Goal: Information Seeking & Learning: Check status

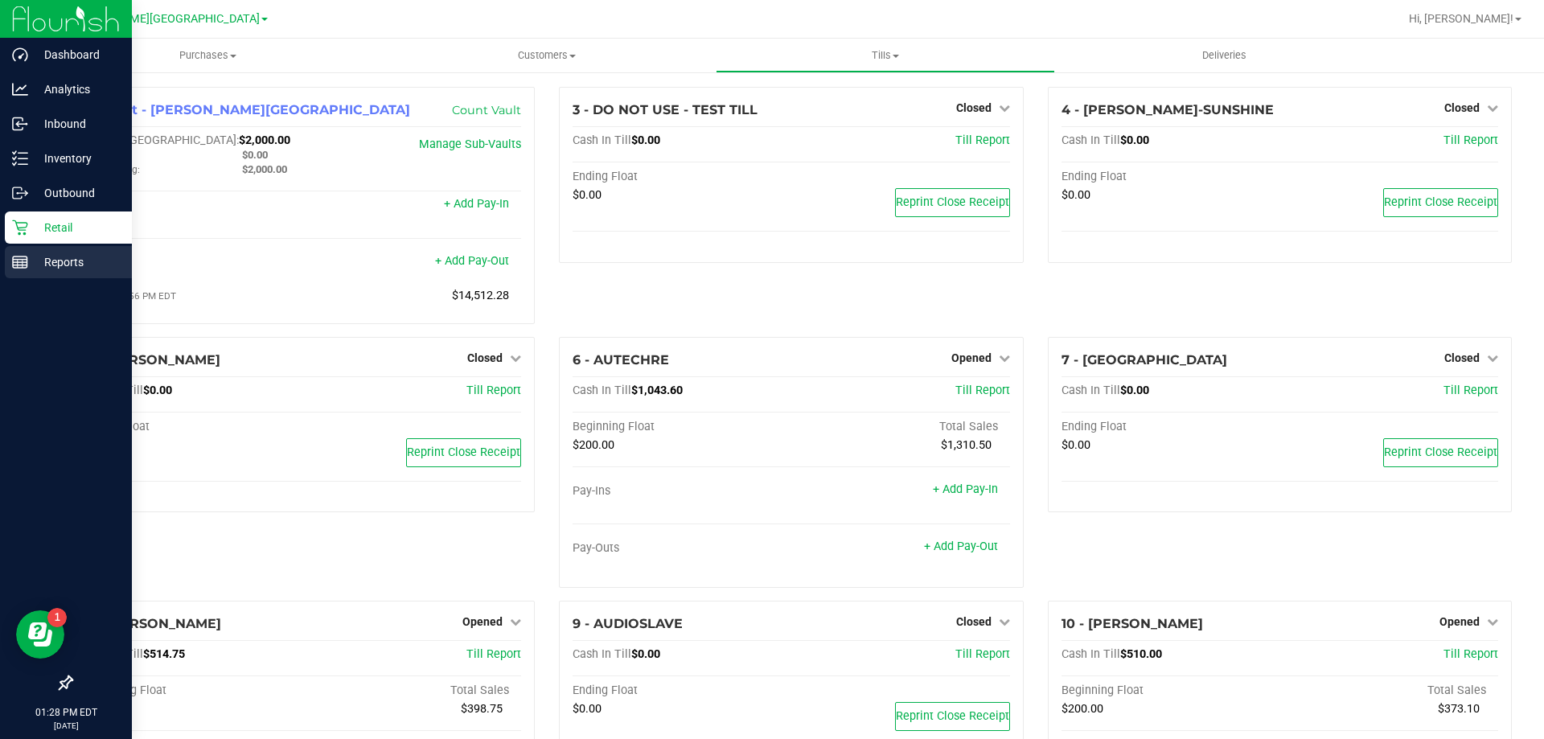
click at [74, 259] on p "Reports" at bounding box center [76, 261] width 96 height 19
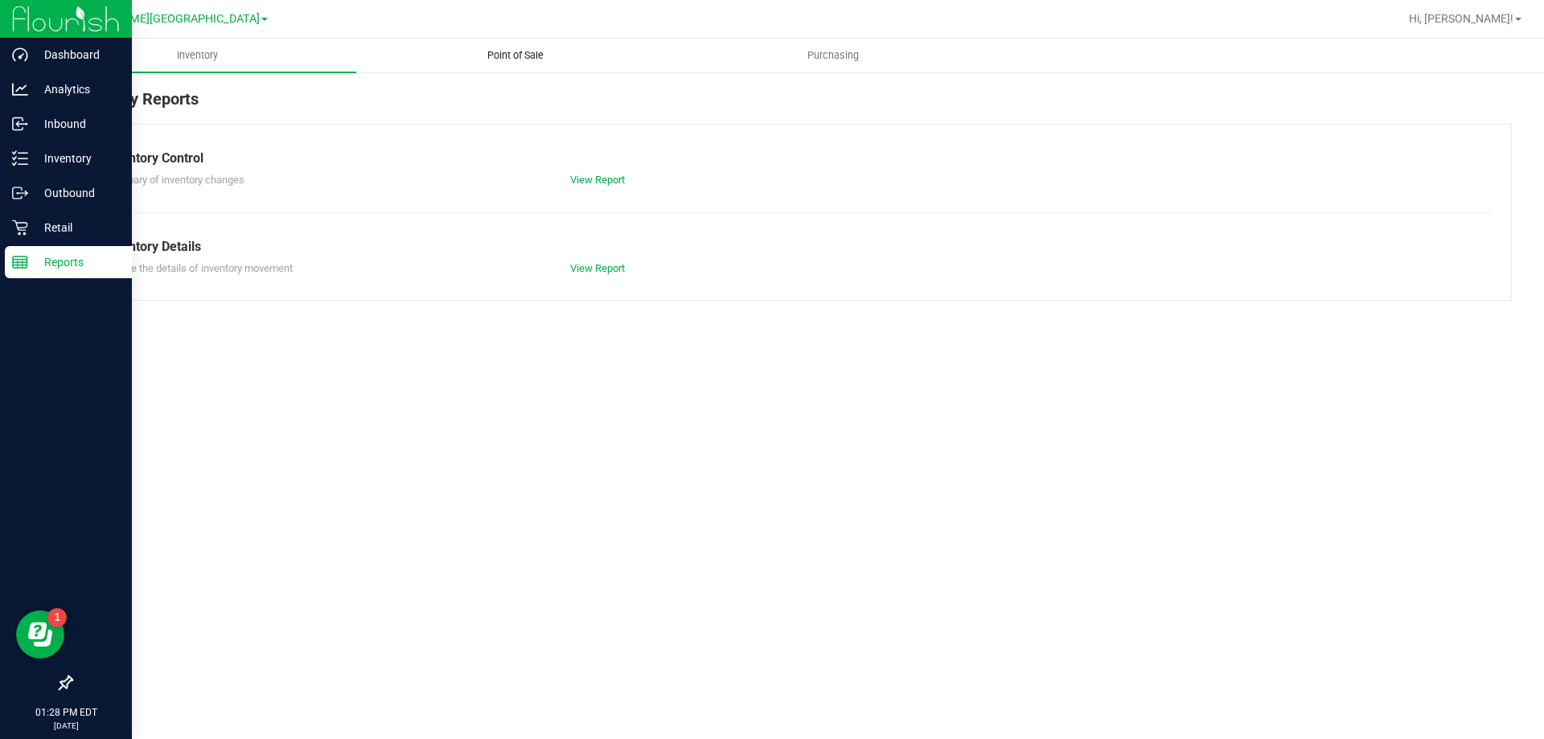
click at [522, 55] on span "Point of Sale" at bounding box center [515, 55] width 100 height 14
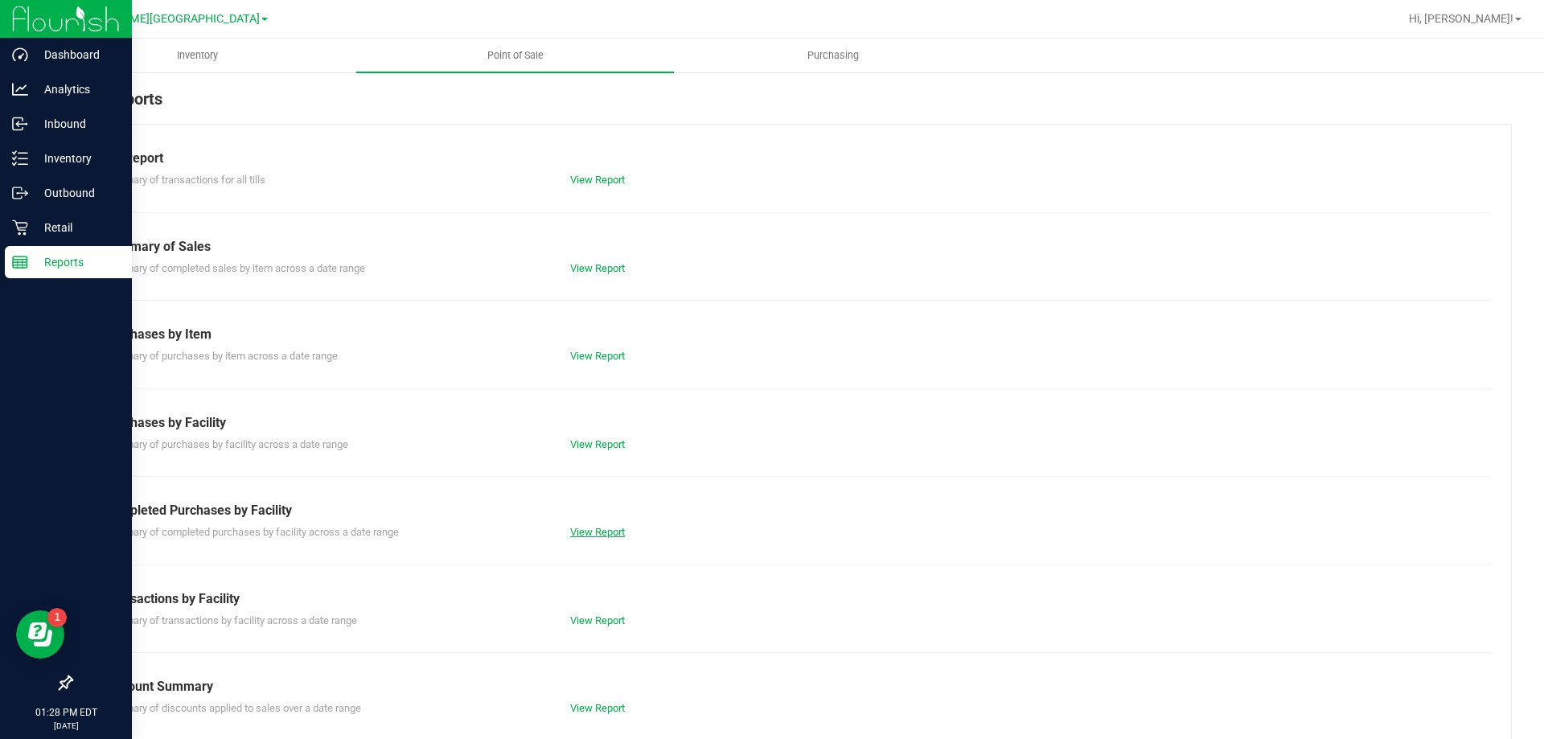
click at [605, 529] on link "View Report" at bounding box center [597, 532] width 55 height 12
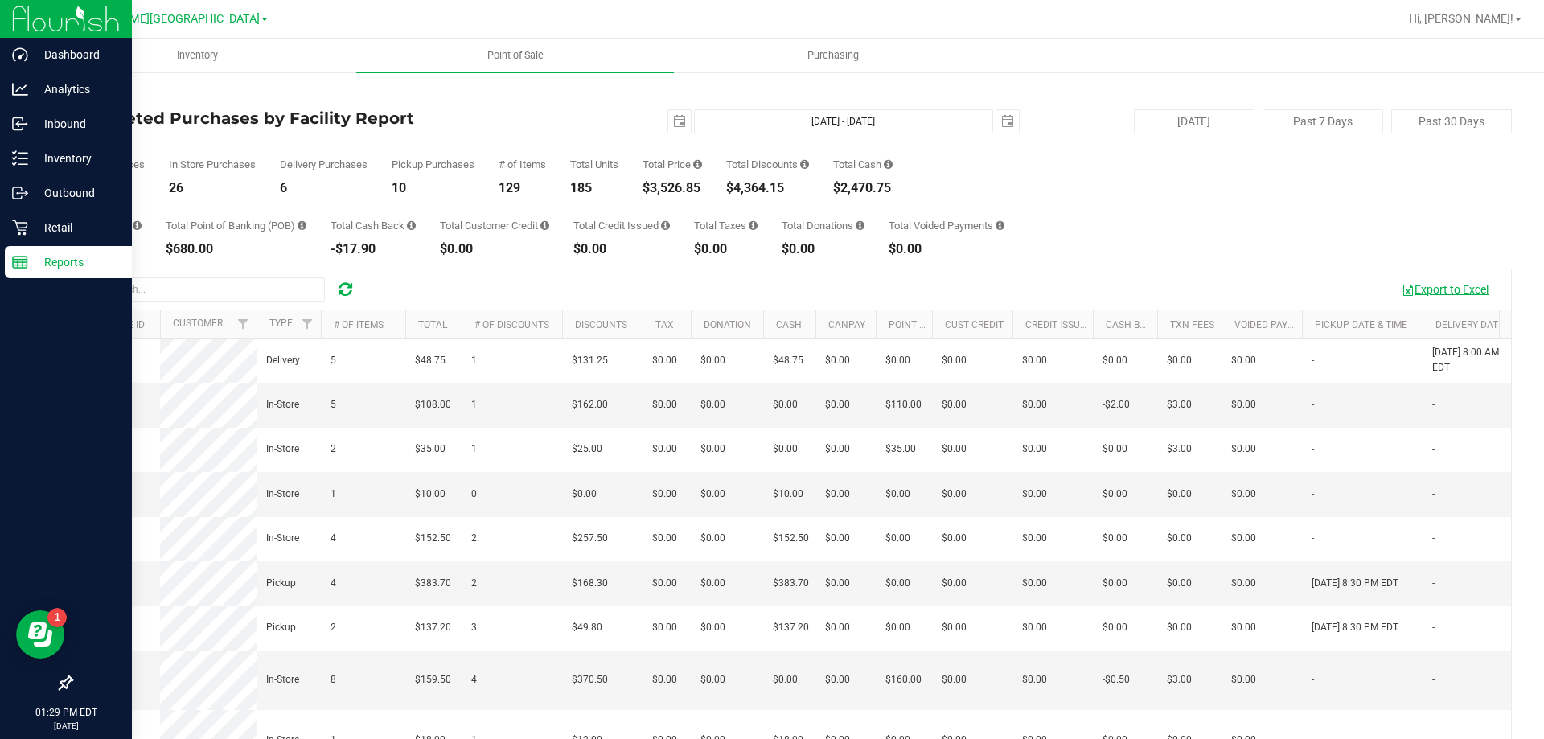
click at [1434, 287] on button "Export to Excel" at bounding box center [1445, 289] width 108 height 27
click at [68, 228] on p "Retail" at bounding box center [76, 227] width 96 height 19
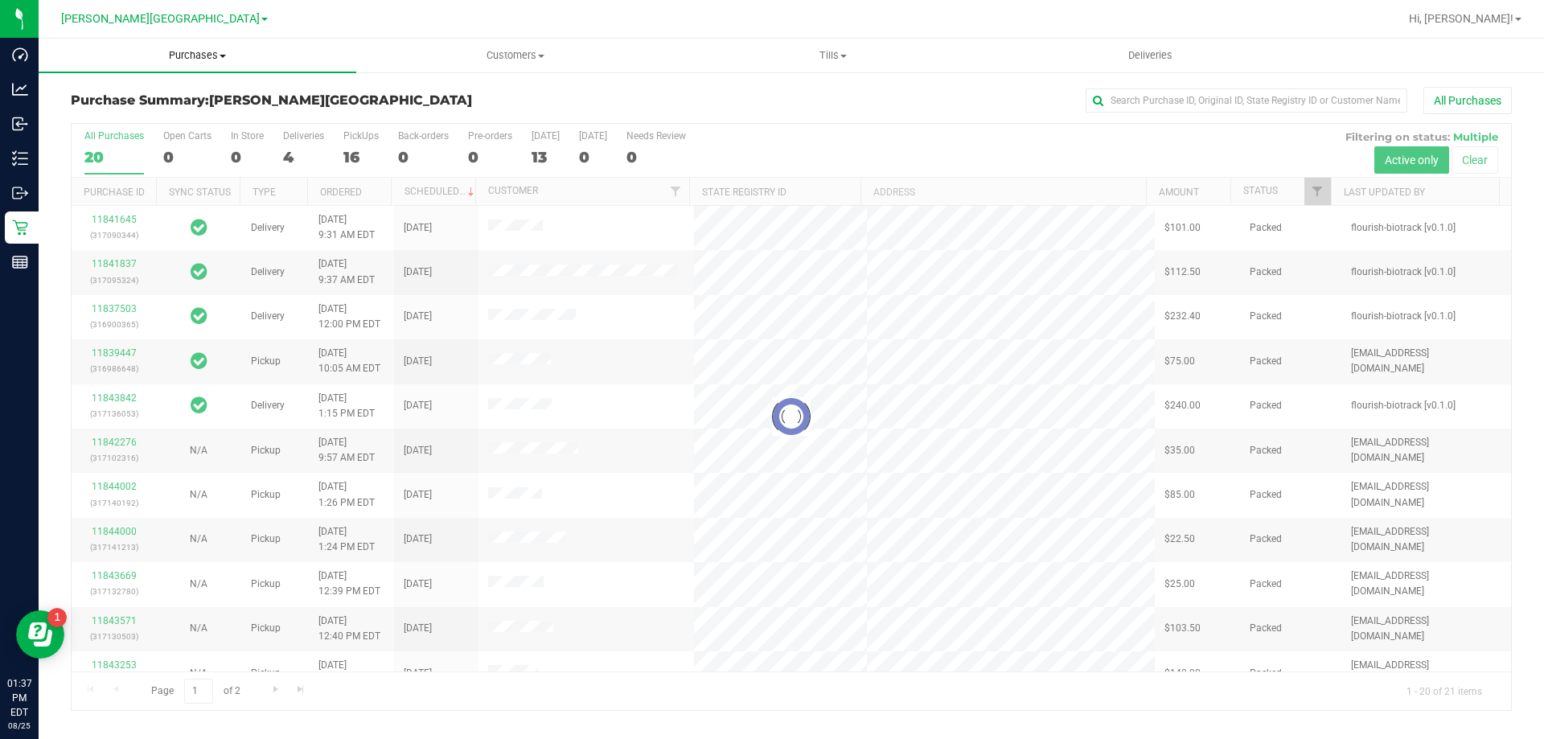
click at [208, 59] on span "Purchases" at bounding box center [198, 55] width 318 height 14
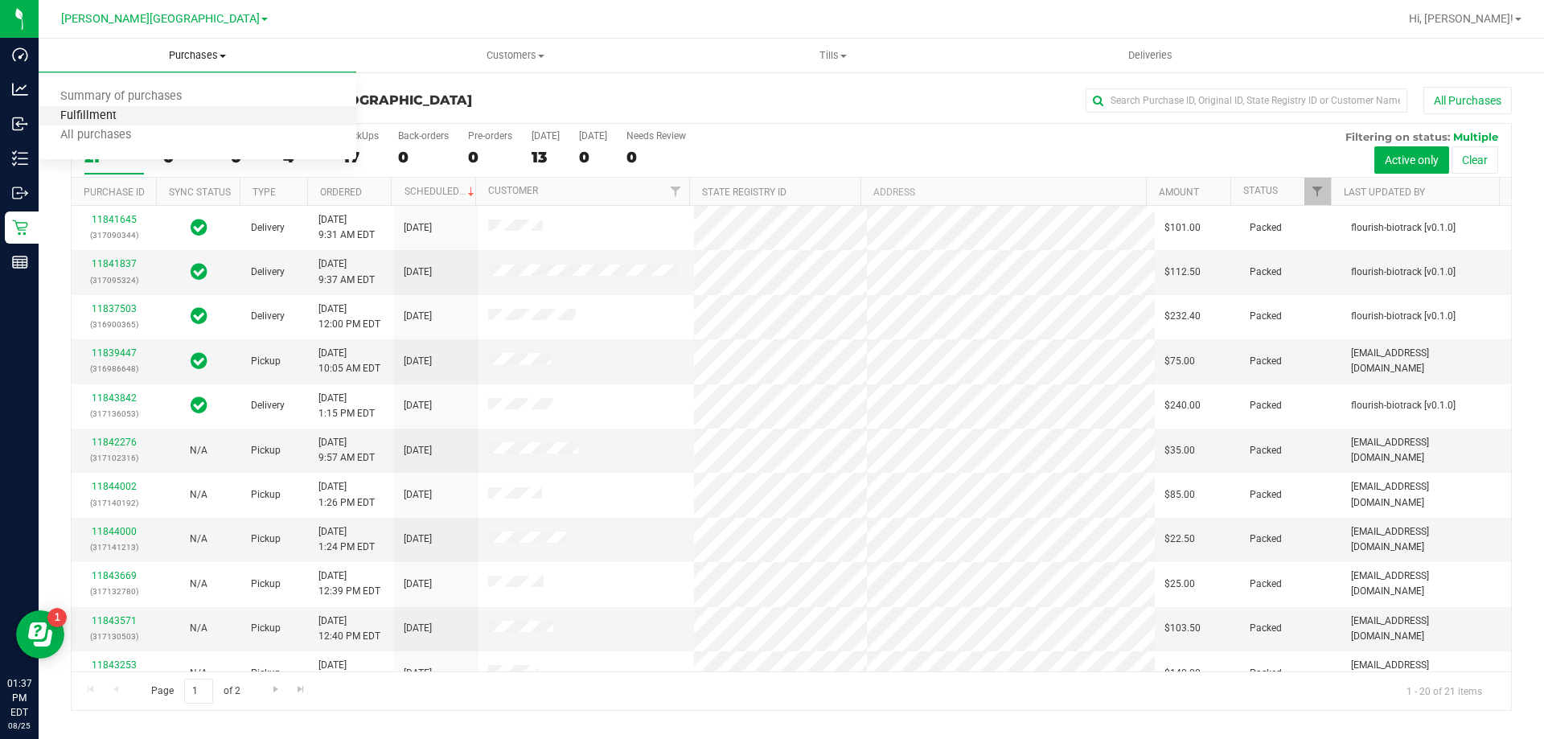
click at [103, 113] on span "Fulfillment" at bounding box center [89, 116] width 100 height 14
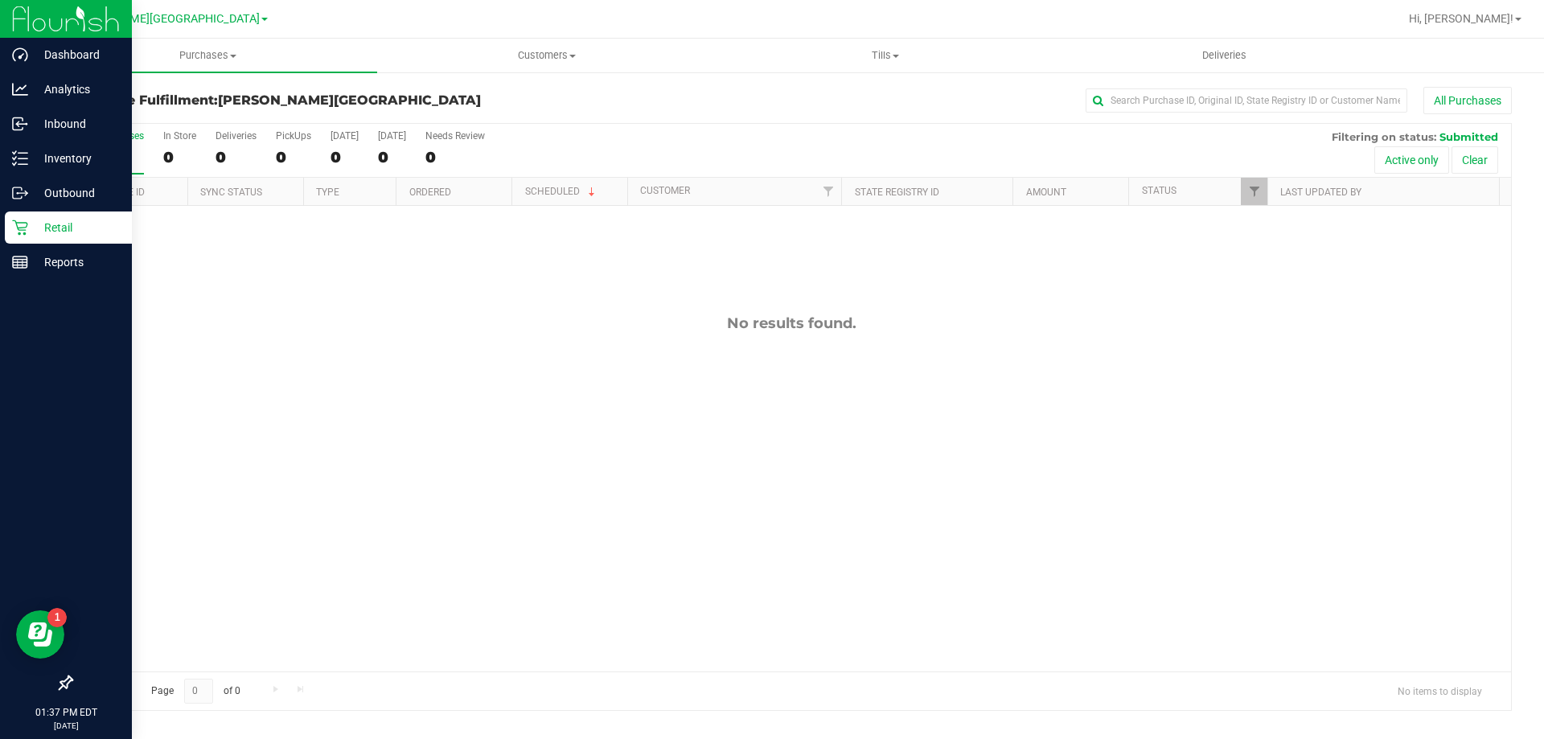
click at [60, 229] on p "Retail" at bounding box center [76, 227] width 96 height 19
